Goal: Information Seeking & Learning: Check status

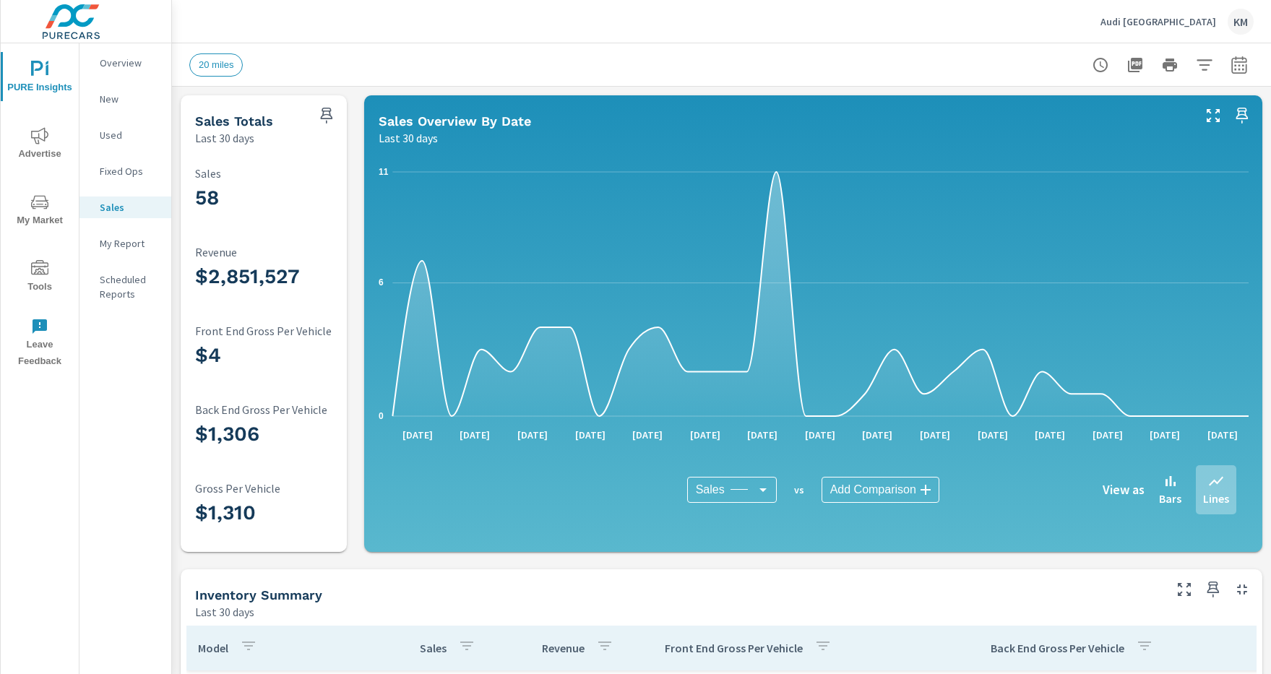
click at [1239, 64] on icon "button" at bounding box center [1238, 67] width 9 height 6
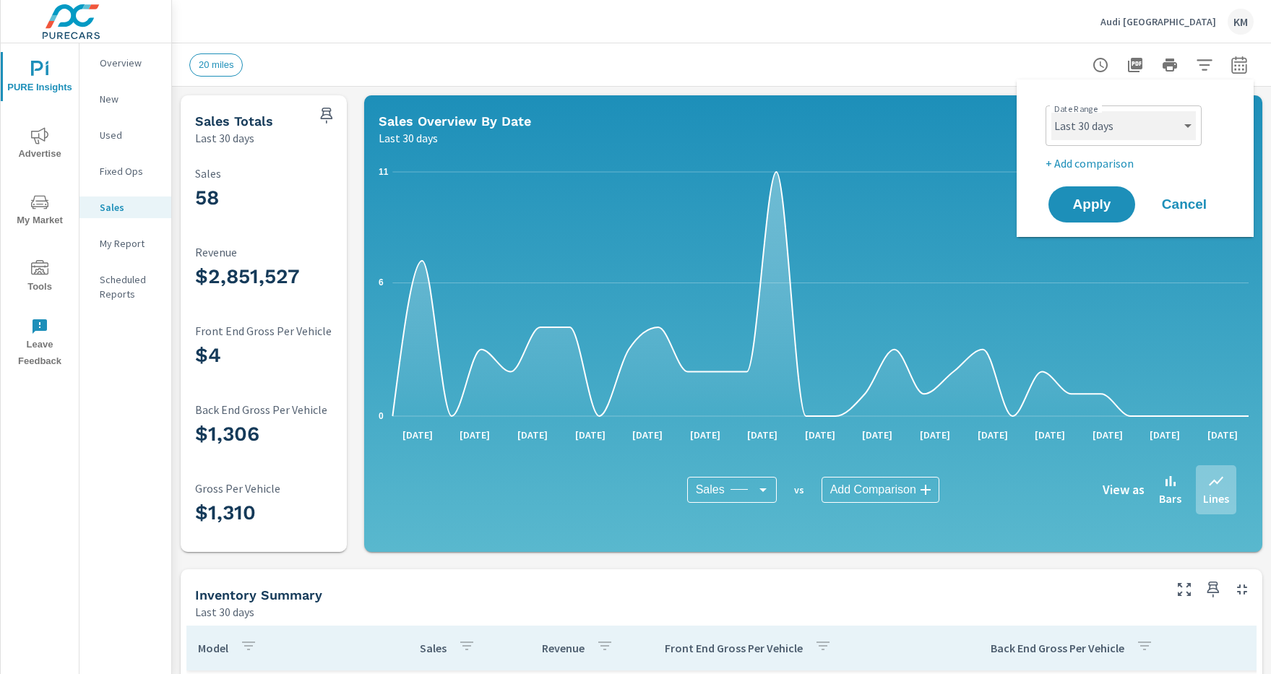
click at [1124, 126] on select "Custom Yesterday Last week Last 7 days Last 14 days Last 30 days Last 45 days L…" at bounding box center [1123, 125] width 145 height 29
click at [1092, 205] on span "Apply" at bounding box center [1091, 205] width 59 height 14
select select "Last month"
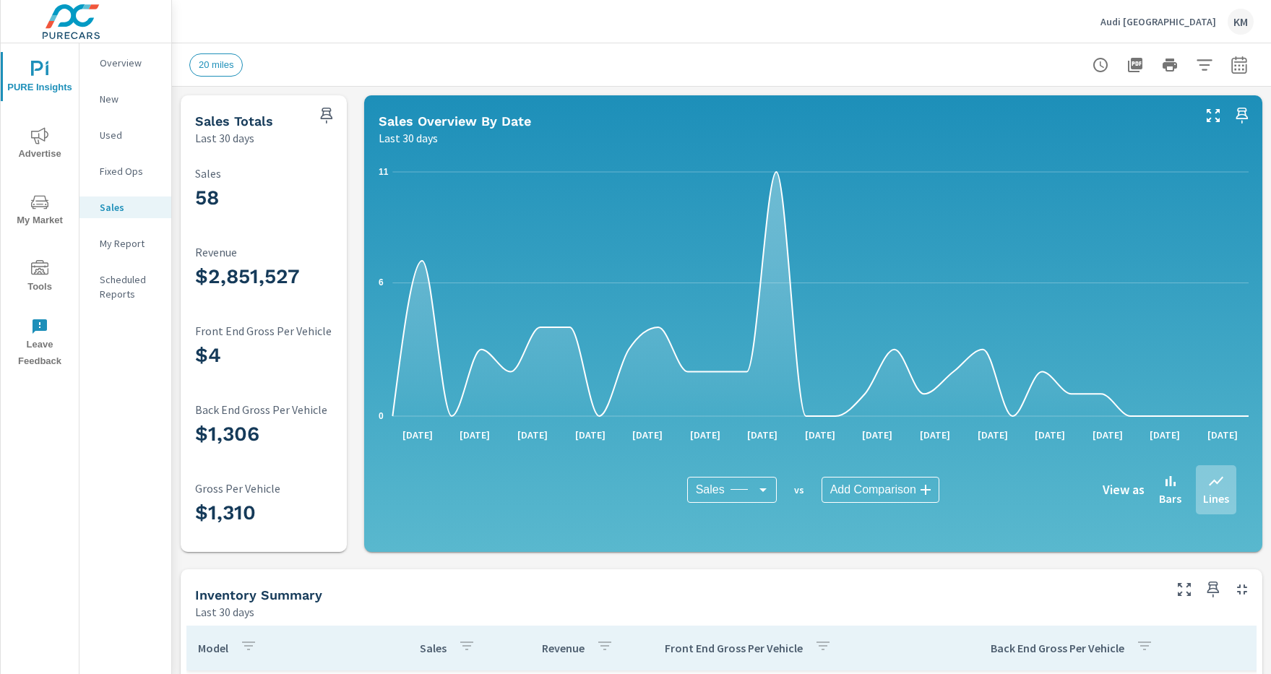
click at [1101, 64] on icon "button" at bounding box center [1102, 64] width 4 height 7
